Goal: Information Seeking & Learning: Learn about a topic

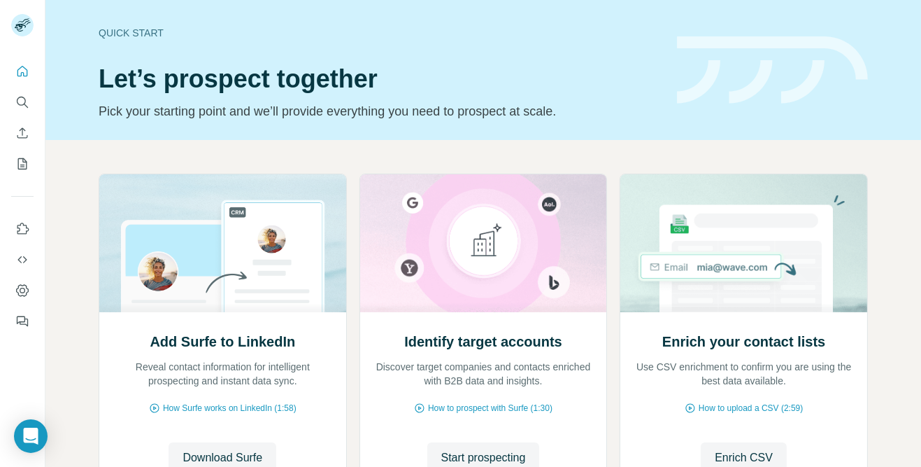
scroll to position [62, 0]
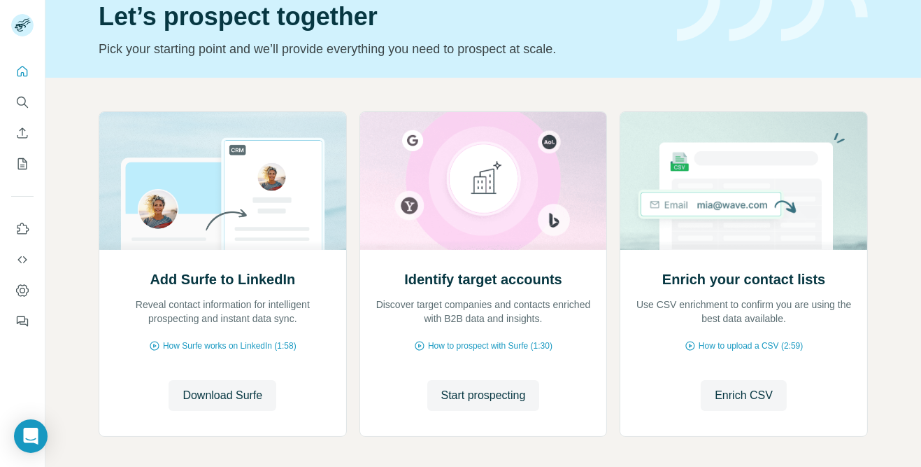
click at [18, 20] on rect at bounding box center [22, 25] width 22 height 22
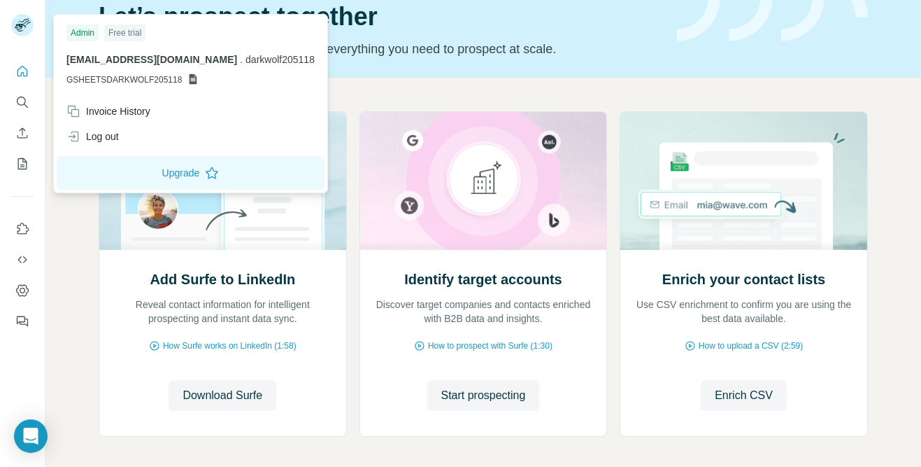
click at [76, 261] on div "Add Surfe to LinkedIn Reveal contact information for intelligent prospecting an…" at bounding box center [483, 302] width 876 height 448
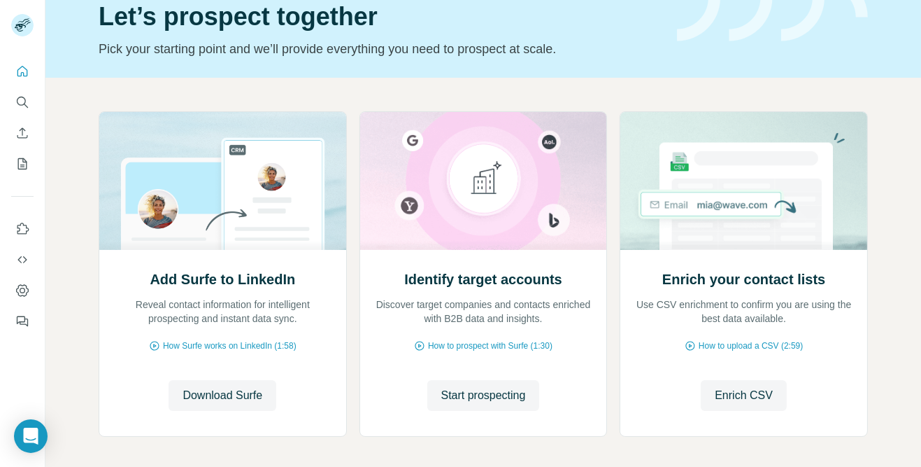
click at [20, 69] on icon "Quick start" at bounding box center [22, 71] width 14 height 14
click at [21, 99] on icon "Search" at bounding box center [22, 102] width 14 height 14
click at [22, 136] on icon "Enrich CSV" at bounding box center [22, 133] width 14 height 14
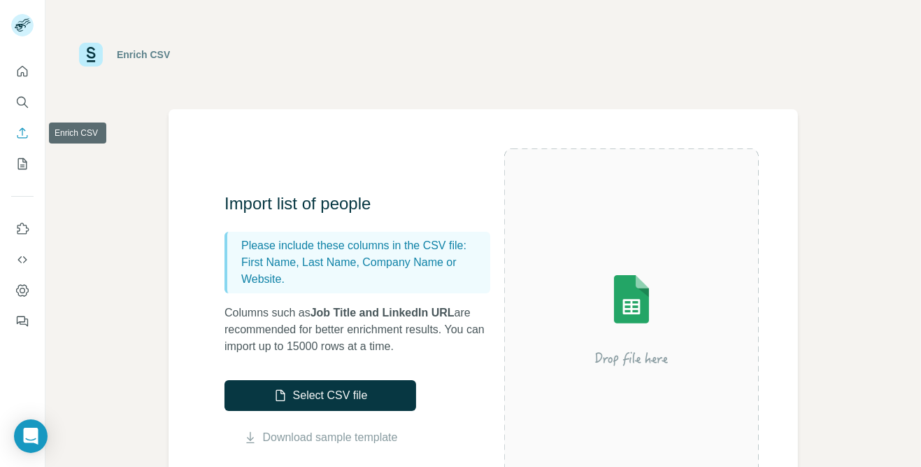
click at [20, 97] on icon "Search" at bounding box center [21, 101] width 9 height 9
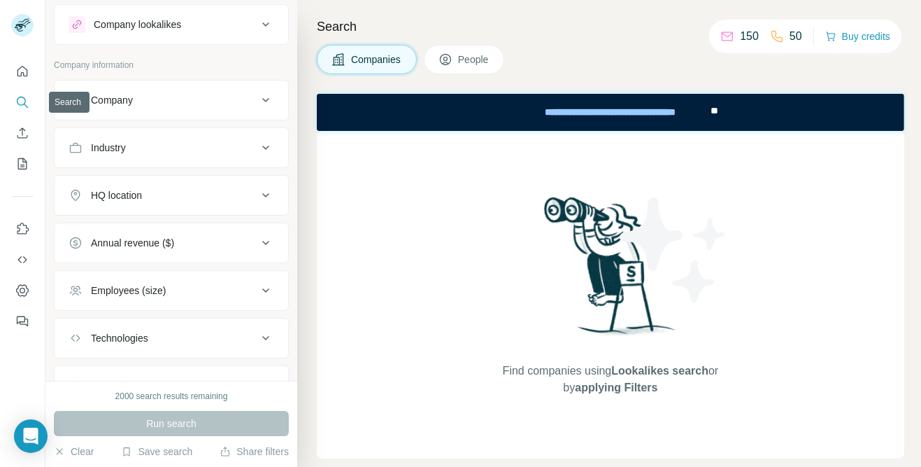
scroll to position [31, 0]
click at [16, 320] on icon "Feedback" at bounding box center [22, 321] width 14 height 14
click at [22, 289] on icon "Dashboard" at bounding box center [22, 290] width 14 height 14
click at [460, 62] on span "People" at bounding box center [474, 59] width 32 height 14
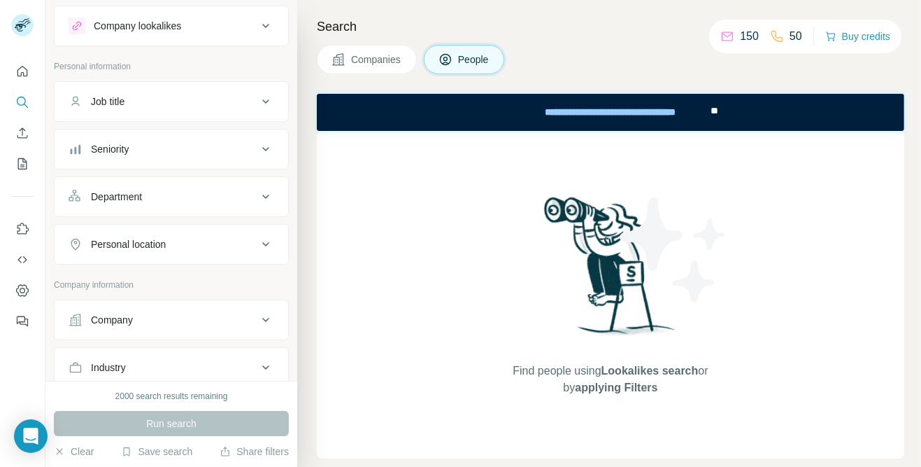
click at [791, 32] on p "50" at bounding box center [796, 36] width 13 height 17
click at [777, 31] on icon at bounding box center [777, 36] width 14 height 14
click at [259, 241] on icon at bounding box center [265, 244] width 17 height 17
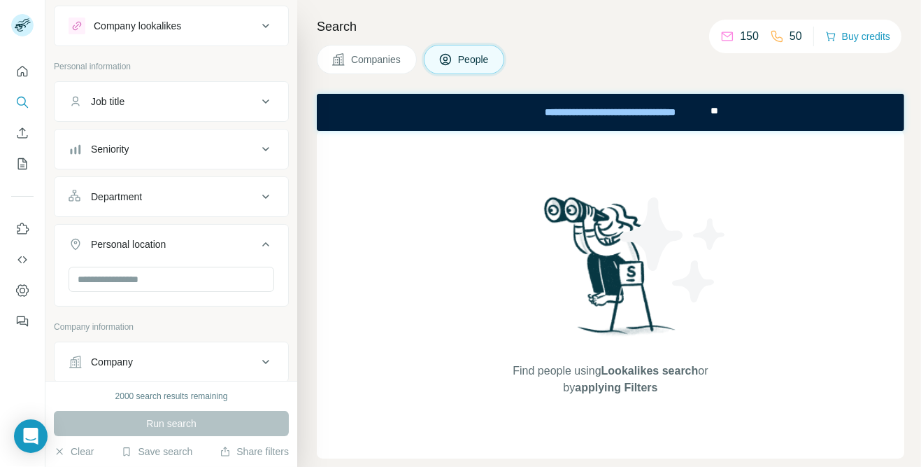
click at [232, 102] on div "Job title" at bounding box center [163, 101] width 189 height 14
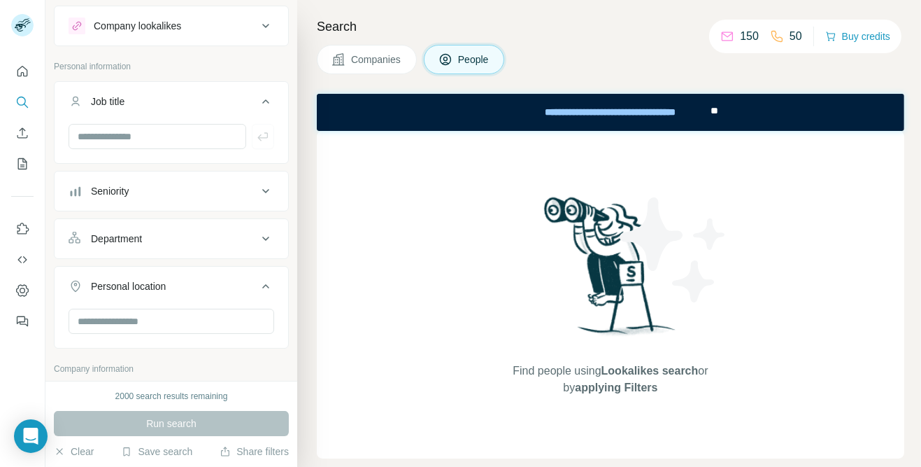
click at [223, 189] on div "Seniority" at bounding box center [163, 191] width 189 height 14
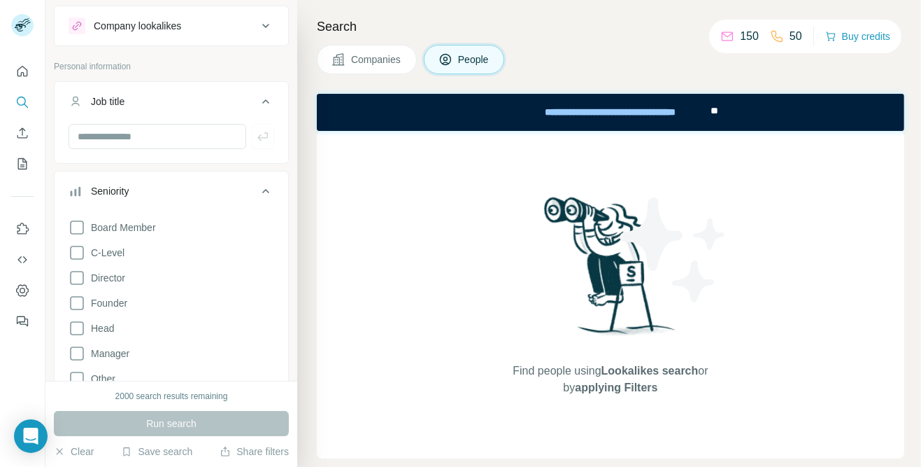
click at [277, 99] on button "Job title" at bounding box center [172, 104] width 234 height 39
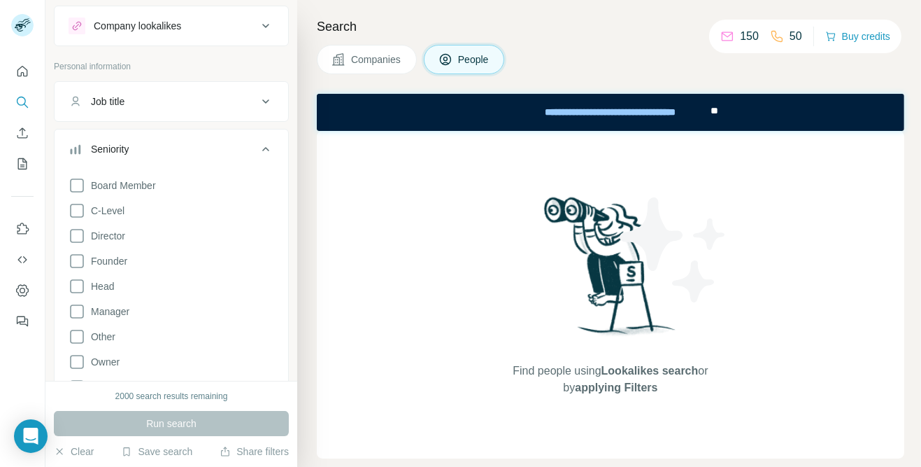
click at [268, 144] on icon at bounding box center [265, 149] width 17 height 17
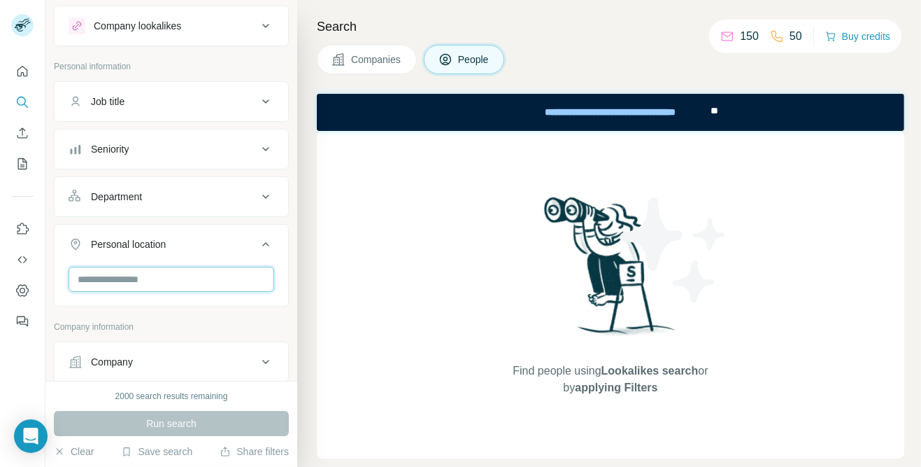
click at [202, 278] on input "text" at bounding box center [172, 279] width 206 height 25
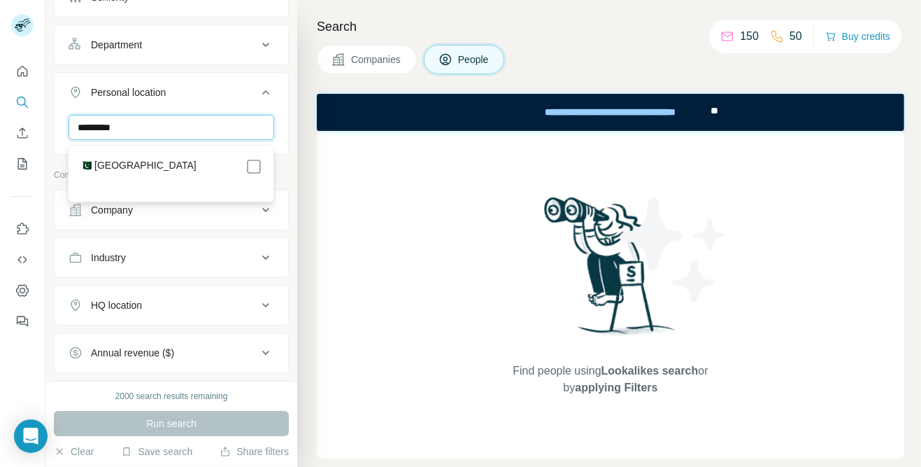
scroll to position [191, 0]
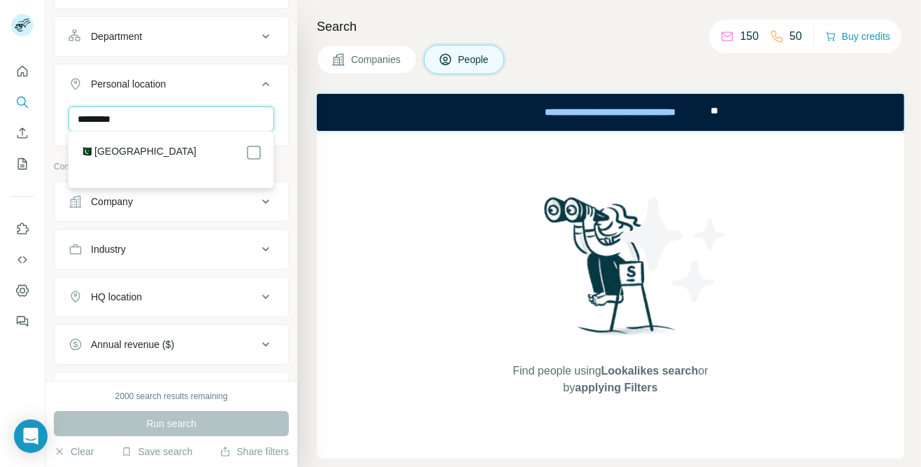
type input "********"
click at [106, 160] on label "🇵🇰 [GEOGRAPHIC_DATA]" at bounding box center [138, 152] width 117 height 17
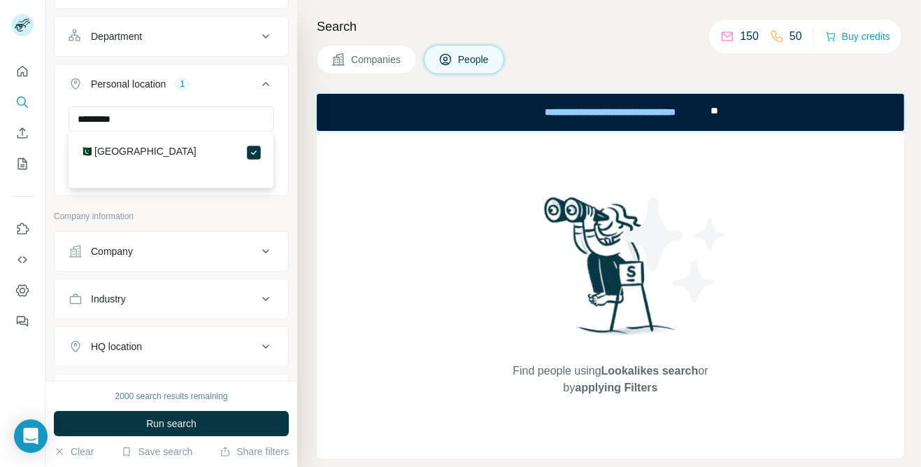
click at [87, 200] on div "Company lookalikes Personal information Job title Seniority Department Personal…" at bounding box center [171, 238] width 235 height 787
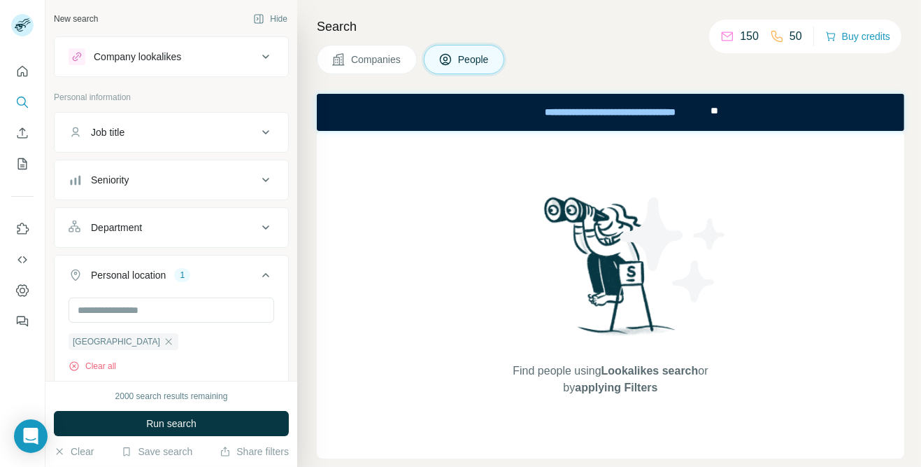
click at [69, 57] on div at bounding box center [77, 56] width 17 height 17
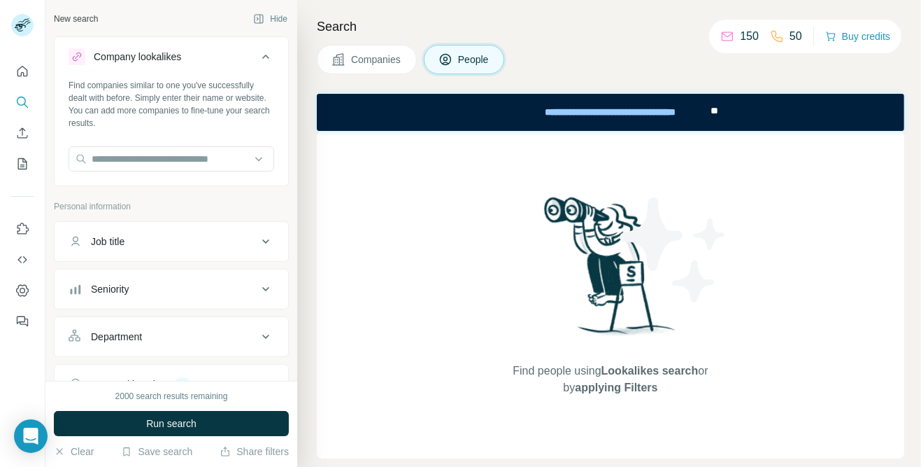
click at [120, 67] on button "Company lookalikes" at bounding box center [172, 59] width 234 height 39
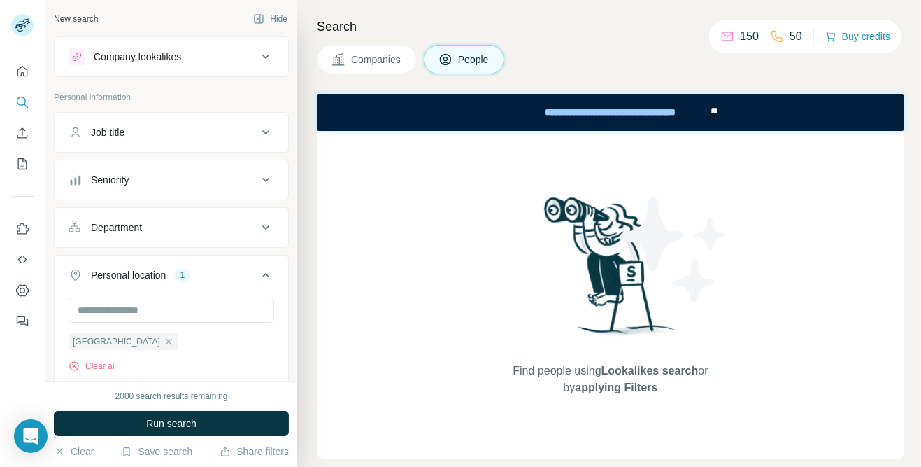
click at [771, 39] on icon at bounding box center [777, 36] width 14 height 14
click at [776, 36] on icon at bounding box center [777, 36] width 11 height 11
click at [267, 133] on icon at bounding box center [265, 132] width 17 height 17
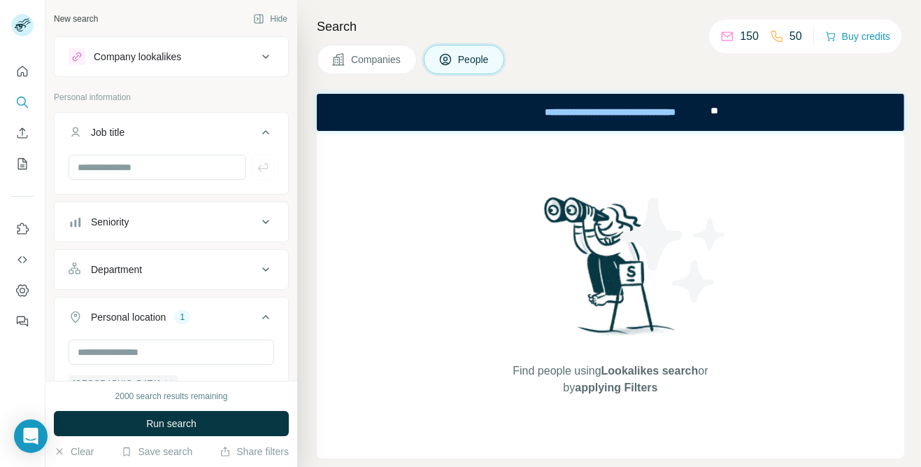
click at [270, 168] on div at bounding box center [172, 167] width 206 height 25
click at [263, 127] on icon at bounding box center [265, 132] width 17 height 17
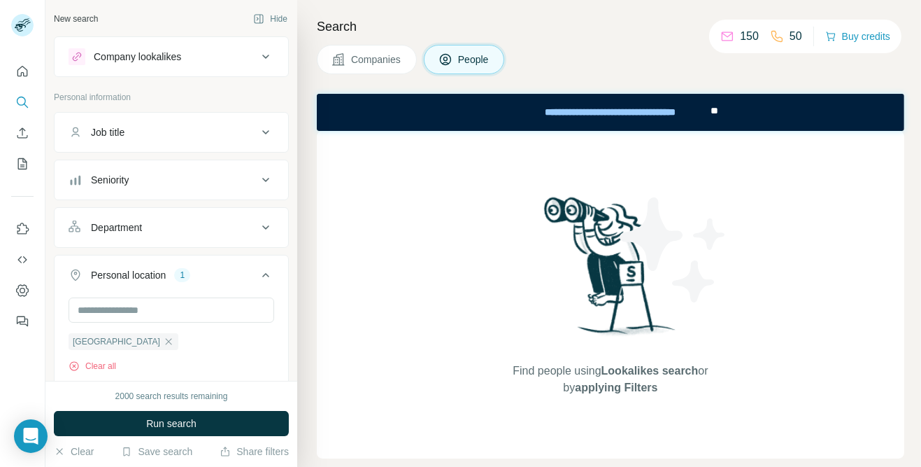
click at [262, 176] on icon at bounding box center [265, 179] width 17 height 17
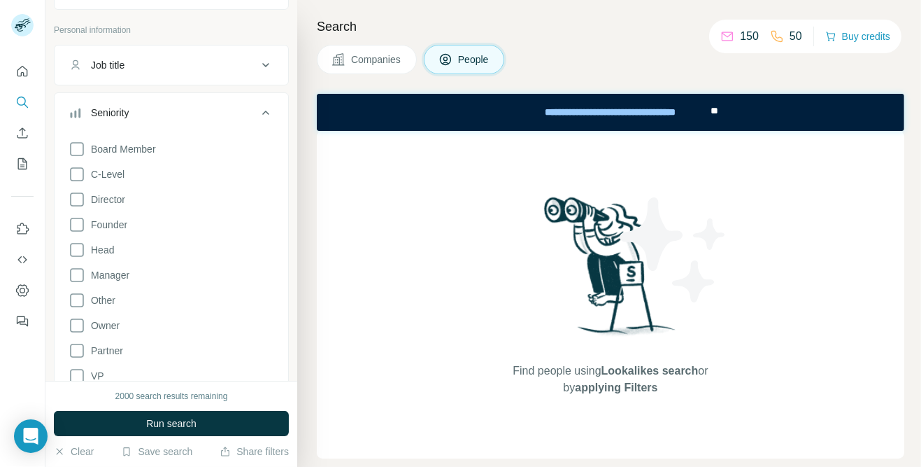
scroll to position [65, 0]
click at [264, 118] on icon at bounding box center [265, 114] width 17 height 17
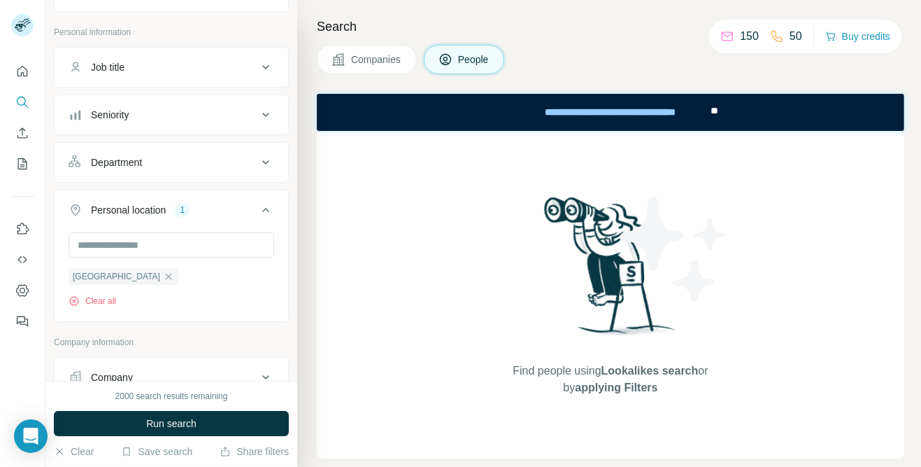
click at [266, 161] on icon at bounding box center [265, 162] width 17 height 17
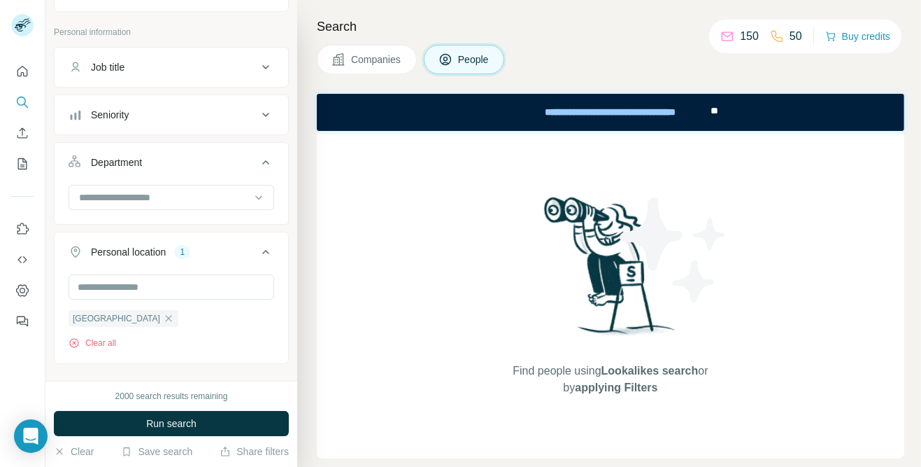
click at [267, 161] on icon at bounding box center [265, 162] width 17 height 17
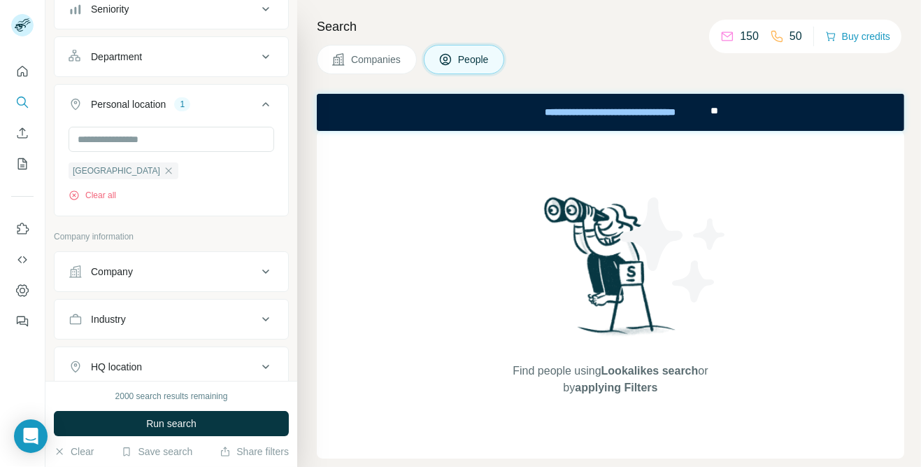
scroll to position [171, 0]
click at [272, 262] on icon at bounding box center [265, 270] width 17 height 17
click at [271, 272] on icon at bounding box center [265, 270] width 17 height 17
click at [21, 169] on icon "My lists" at bounding box center [22, 163] width 9 height 11
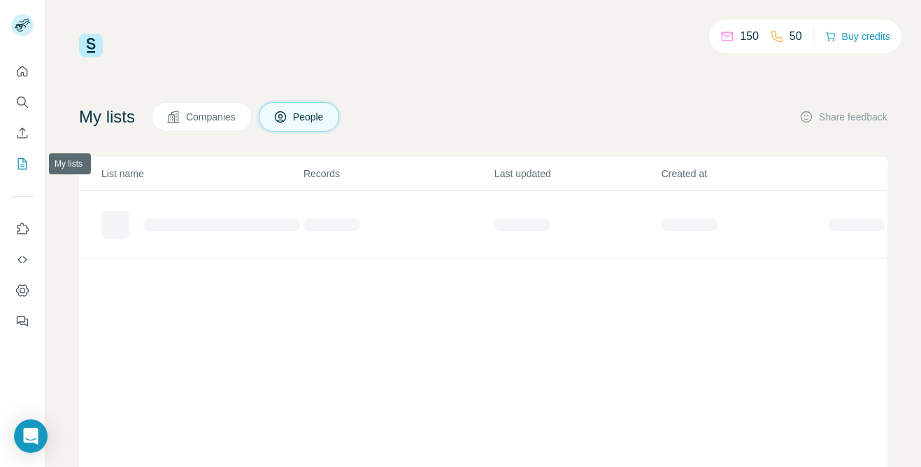
click at [26, 105] on icon "Search" at bounding box center [26, 106] width 4 height 4
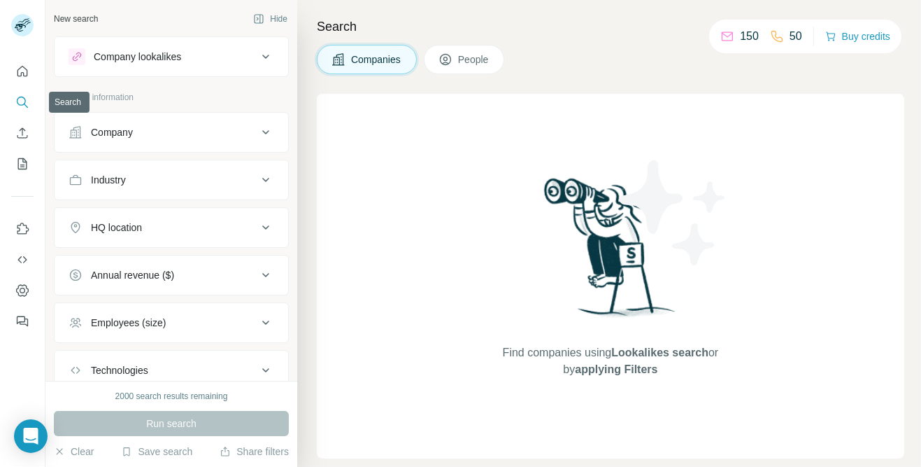
click at [24, 67] on icon "Quick start" at bounding box center [22, 71] width 14 height 14
